Goal: Task Accomplishment & Management: Manage account settings

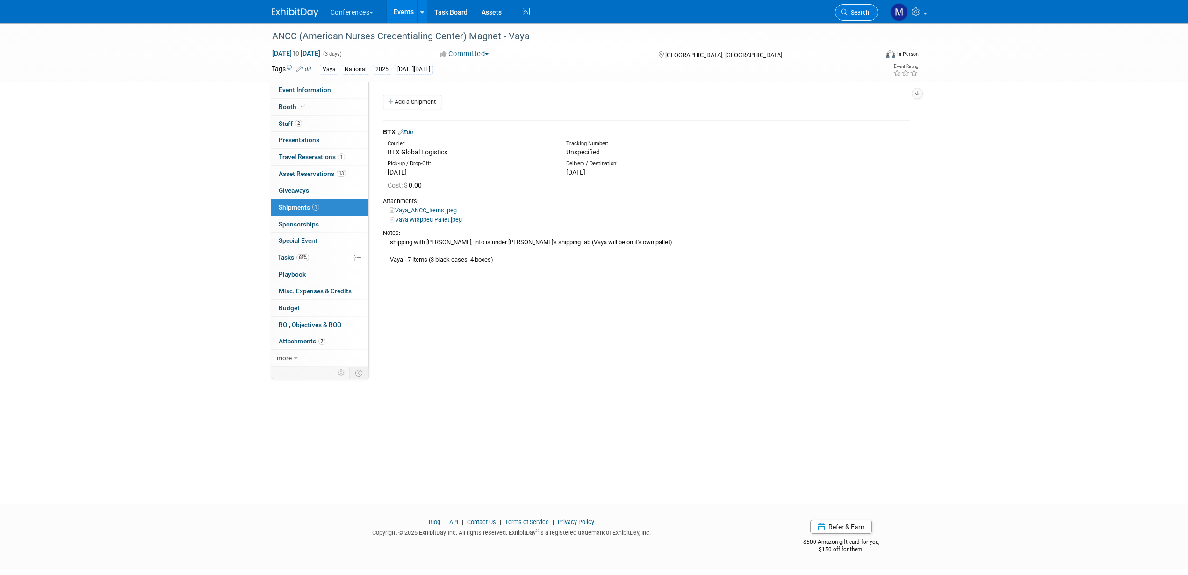
click at [850, 12] on span "Search" at bounding box center [859, 12] width 22 height 7
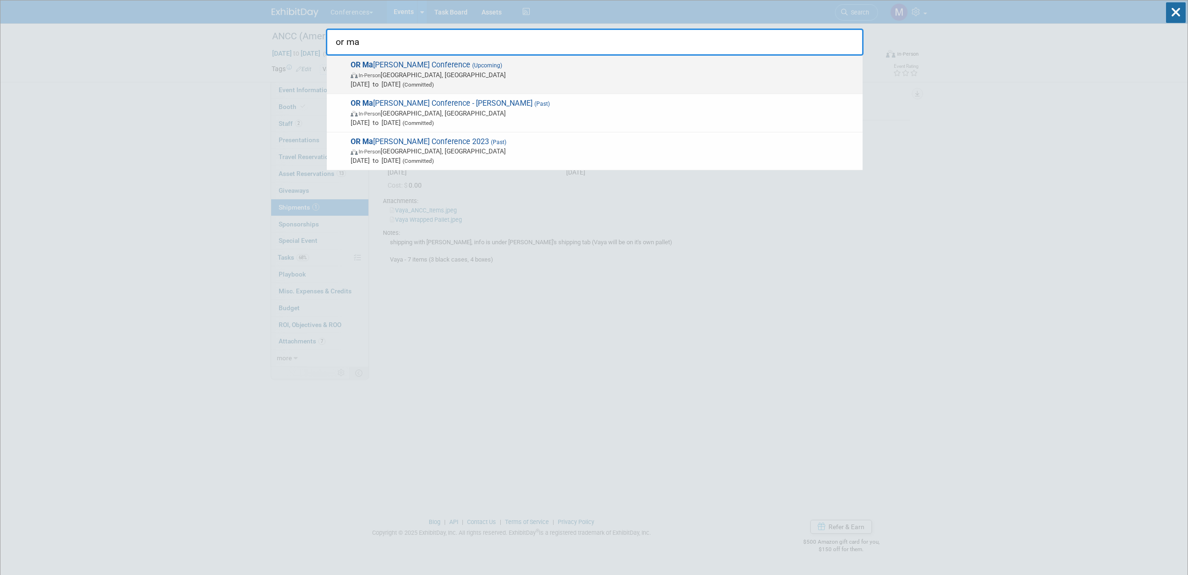
type input "or ma"
click at [463, 71] on span "In-Person Anaheim, CA" at bounding box center [604, 74] width 507 height 9
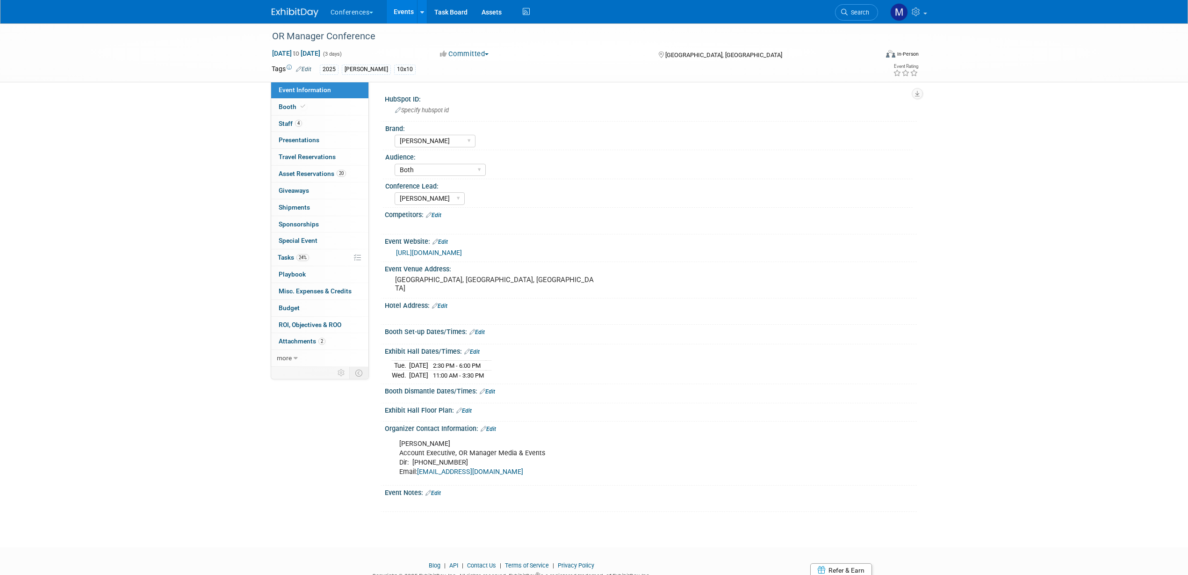
select select "[PERSON_NAME]"
select select "Both"
select select "[PERSON_NAME]"
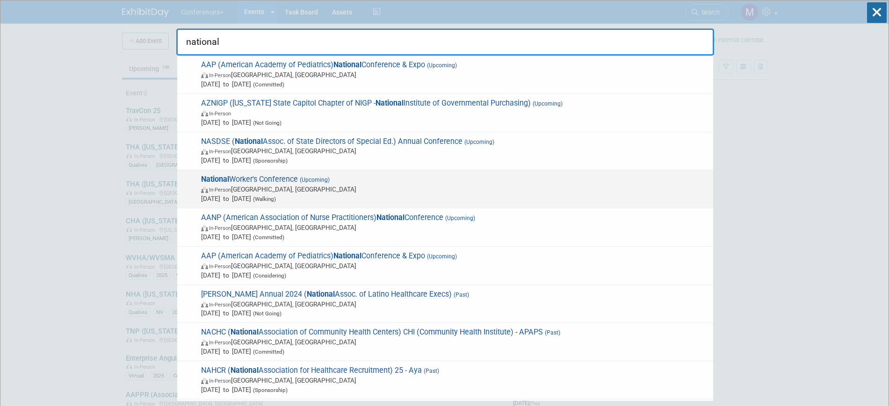
type input "national"
click at [370, 188] on span "In-Person Nashville, TN" at bounding box center [454, 189] width 507 height 9
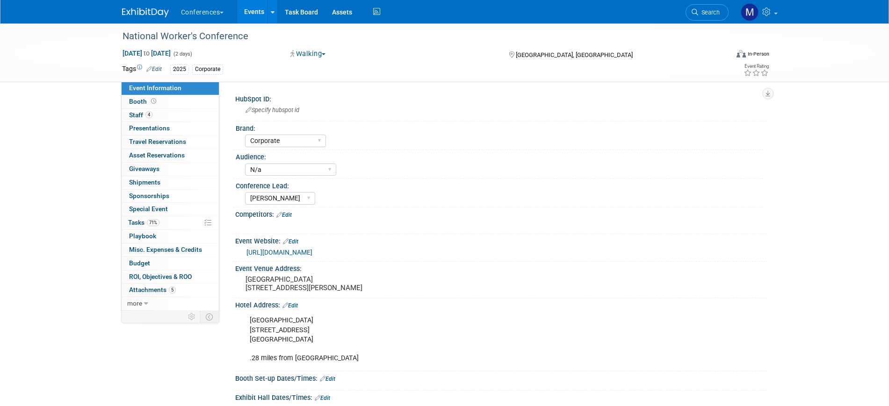
select select "Corporate"
select select "N/a"
select select "[PERSON_NAME]"
click at [159, 116] on link "4 Staff 4" at bounding box center [170, 115] width 97 height 13
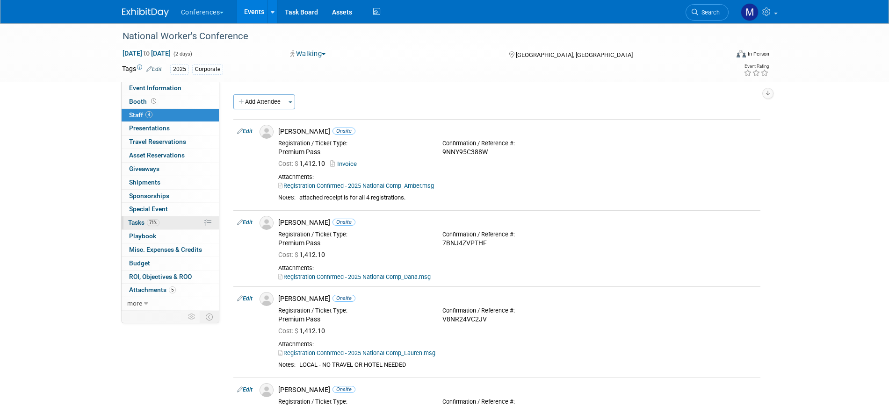
click at [178, 225] on link "71% Tasks 71%" at bounding box center [170, 223] width 97 height 13
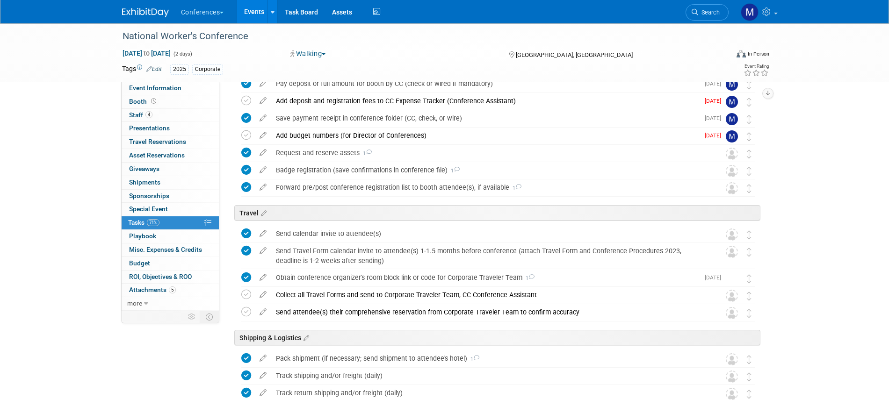
scroll to position [234, 0]
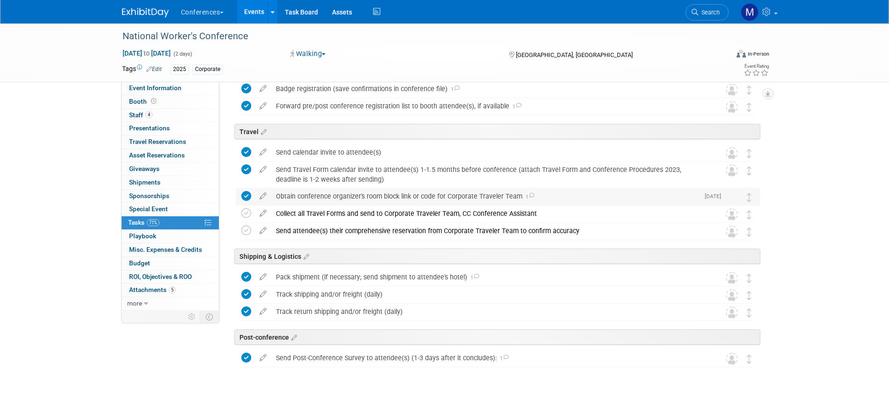
click at [411, 196] on div "Obtain conference organizer's room block link or code for Corporate Traveler Te…" at bounding box center [485, 196] width 428 height 16
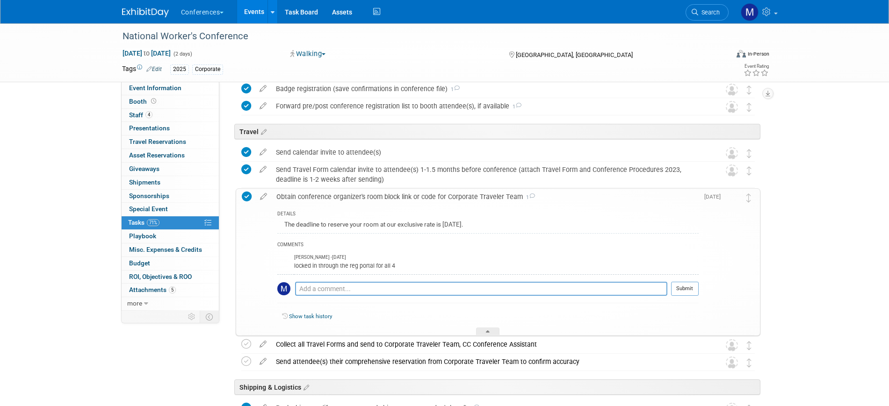
click at [411, 196] on div "Obtain conference organizer's room block link or code for Corporate Traveler Te…" at bounding box center [485, 197] width 427 height 16
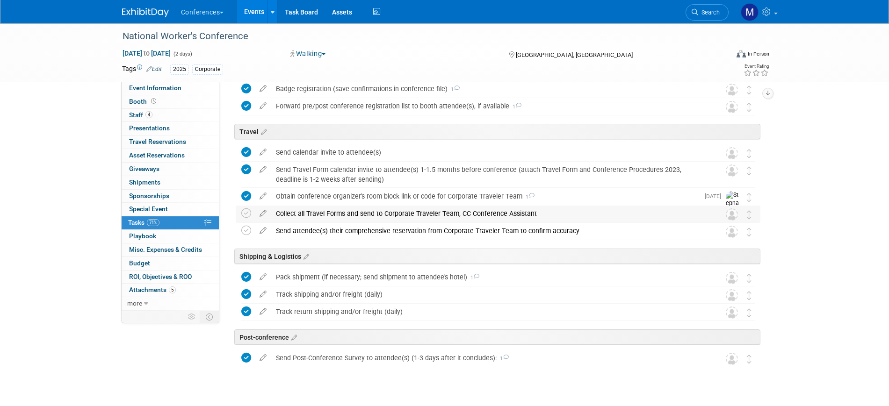
click at [414, 209] on div "Collect all Travel Forms and send to Corporate Traveler Team, CC Conference Ass…" at bounding box center [489, 214] width 436 height 16
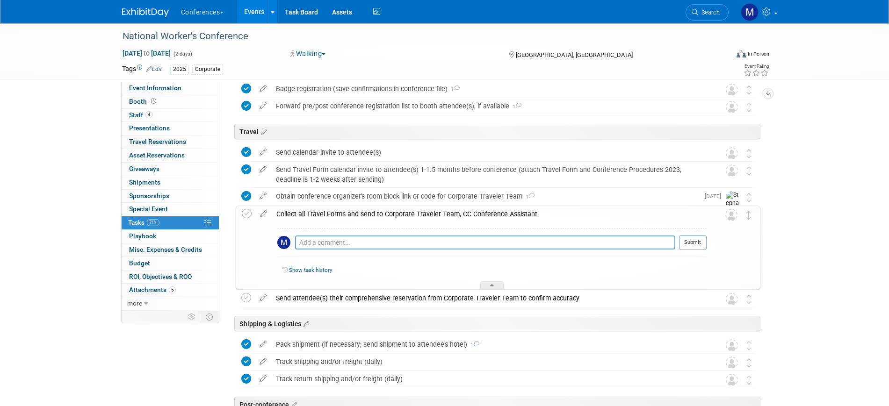
click at [414, 209] on div "Collect all Travel Forms and send to Corporate Traveler Team, CC Conference Ass…" at bounding box center [489, 214] width 435 height 16
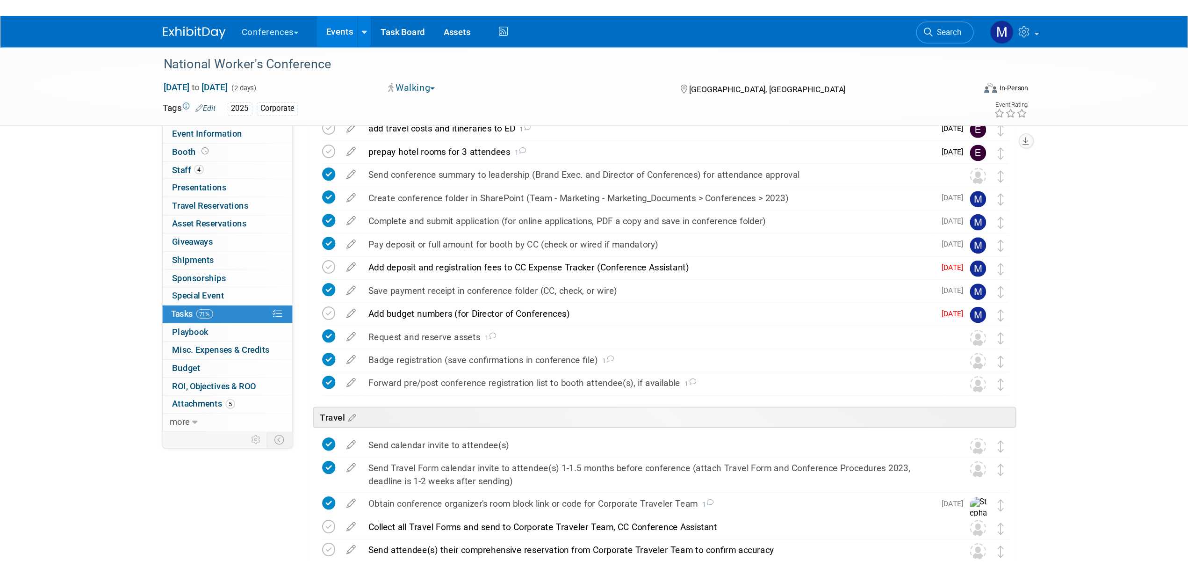
scroll to position [0, 0]
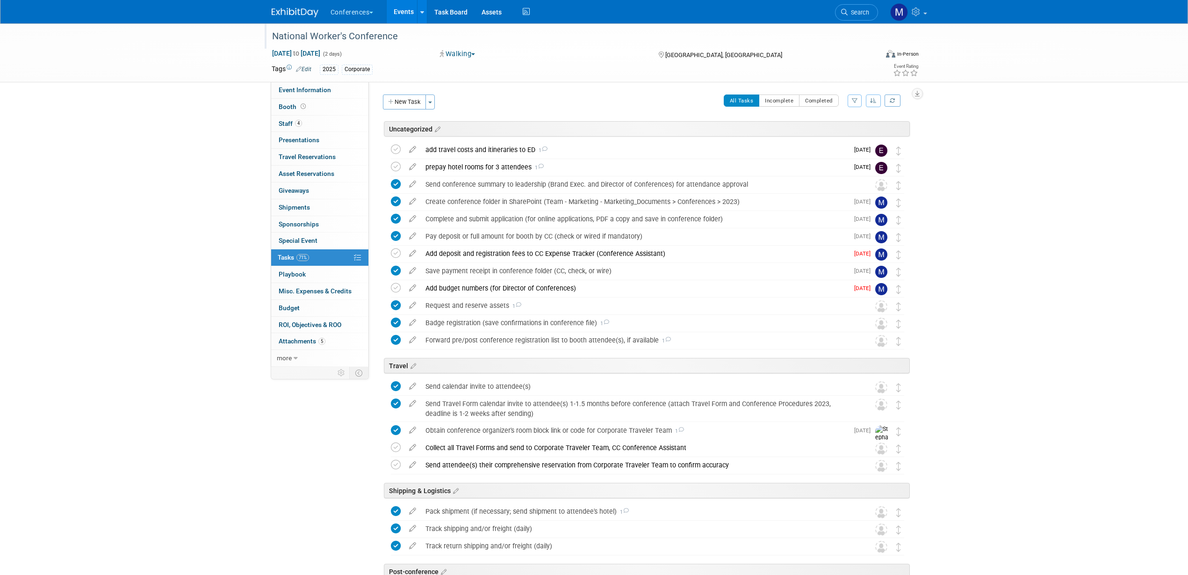
drag, startPoint x: 271, startPoint y: 36, endPoint x: 397, endPoint y: 35, distance: 126.3
click at [397, 35] on div "National Worker's Conference" at bounding box center [566, 36] width 595 height 17
drag, startPoint x: 397, startPoint y: 35, endPoint x: 272, endPoint y: 43, distance: 125.6
click at [272, 43] on input "National Worker's Conference" at bounding box center [516, 36] width 494 height 16
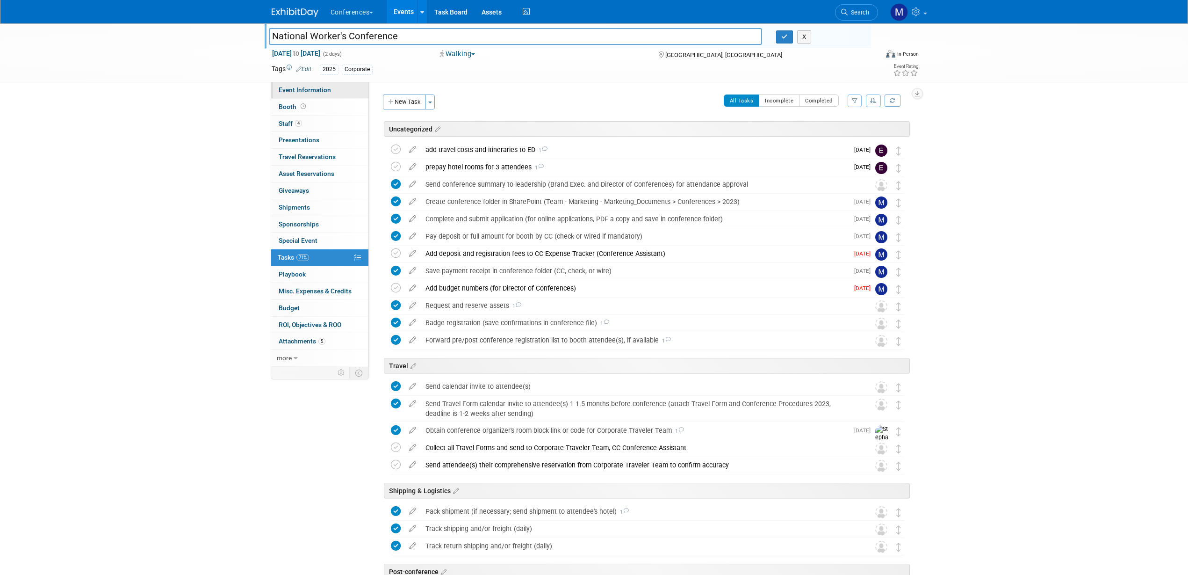
click at [322, 91] on span "Event Information" at bounding box center [305, 89] width 52 height 7
select select "Corporate"
select select "N/a"
select select "[PERSON_NAME]"
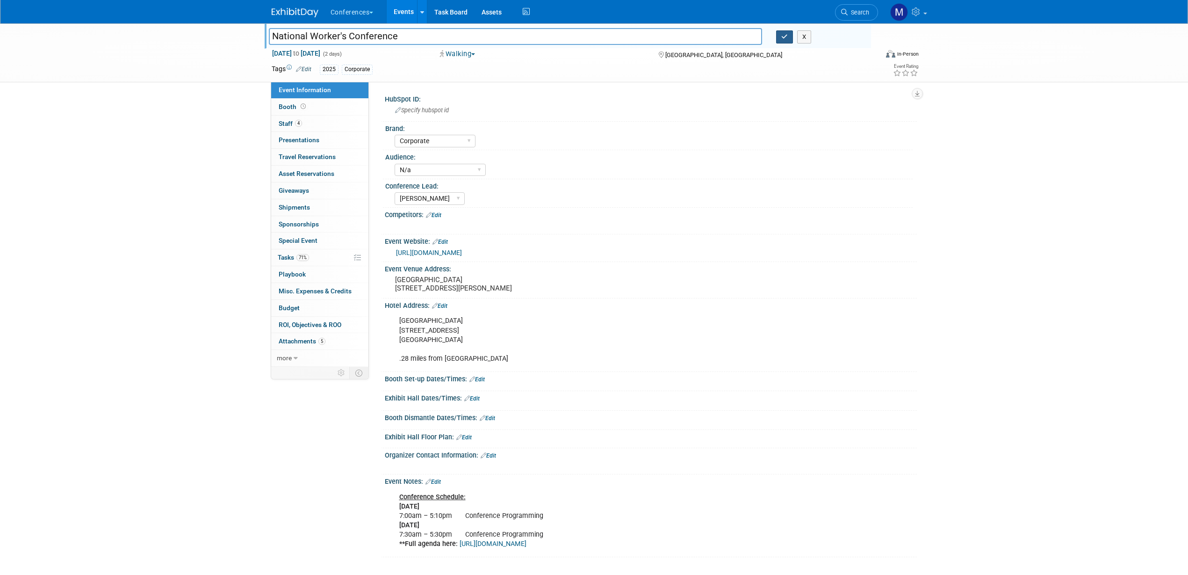
click at [781, 36] on button "button" at bounding box center [784, 36] width 17 height 13
